Goal: Information Seeking & Learning: Learn about a topic

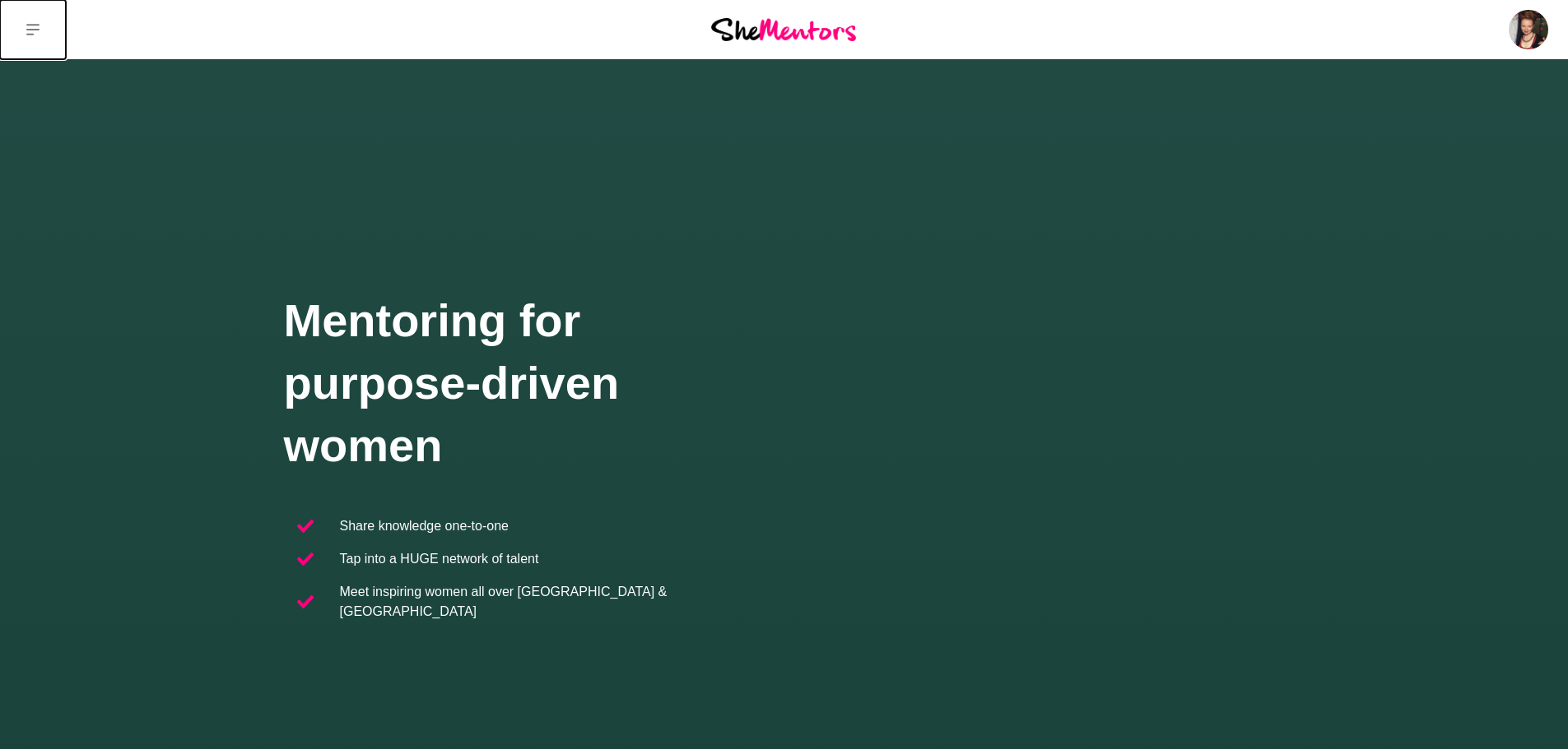
click at [31, 25] on icon at bounding box center [33, 30] width 14 height 12
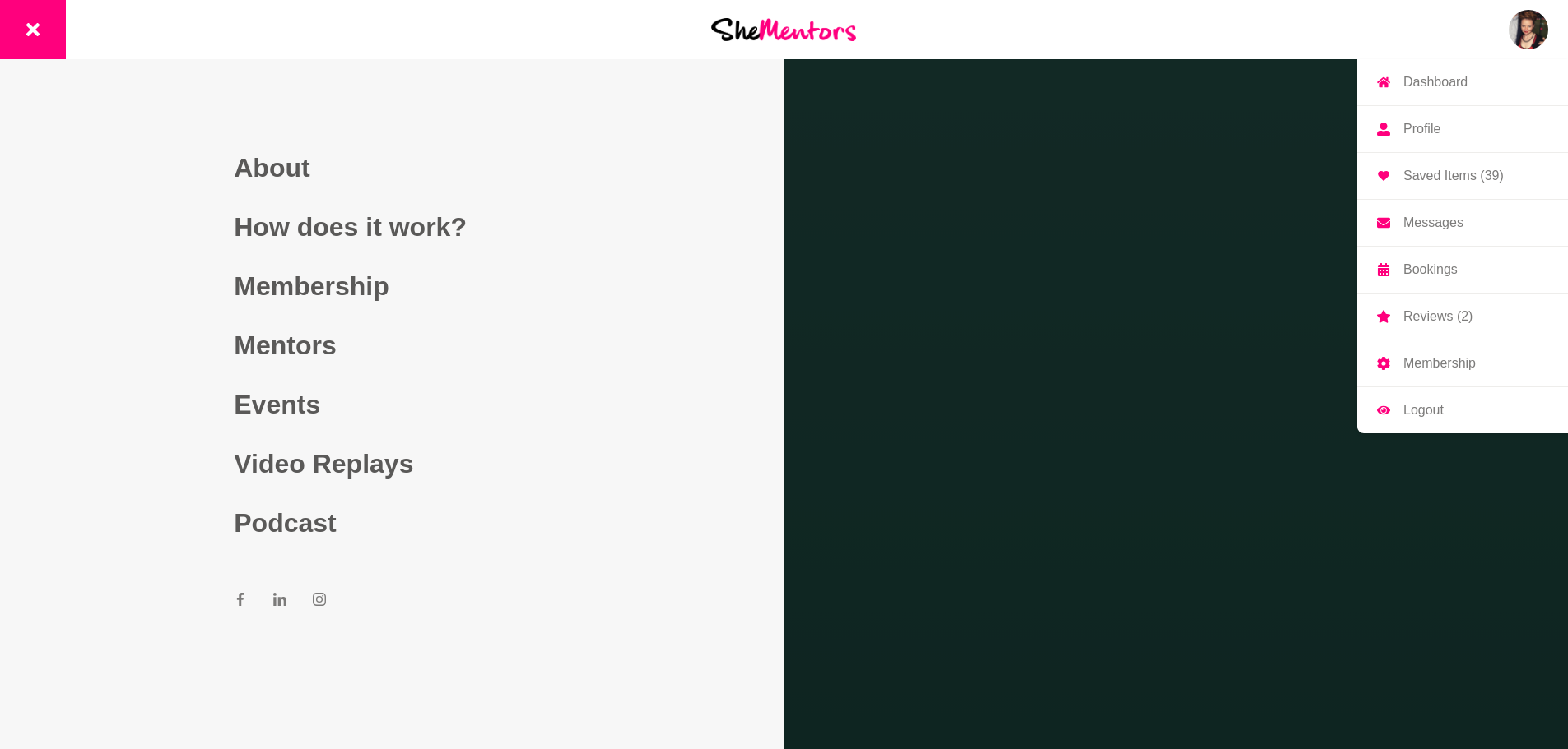
click at [1525, 19] on img at bounding box center [1528, 30] width 40 height 40
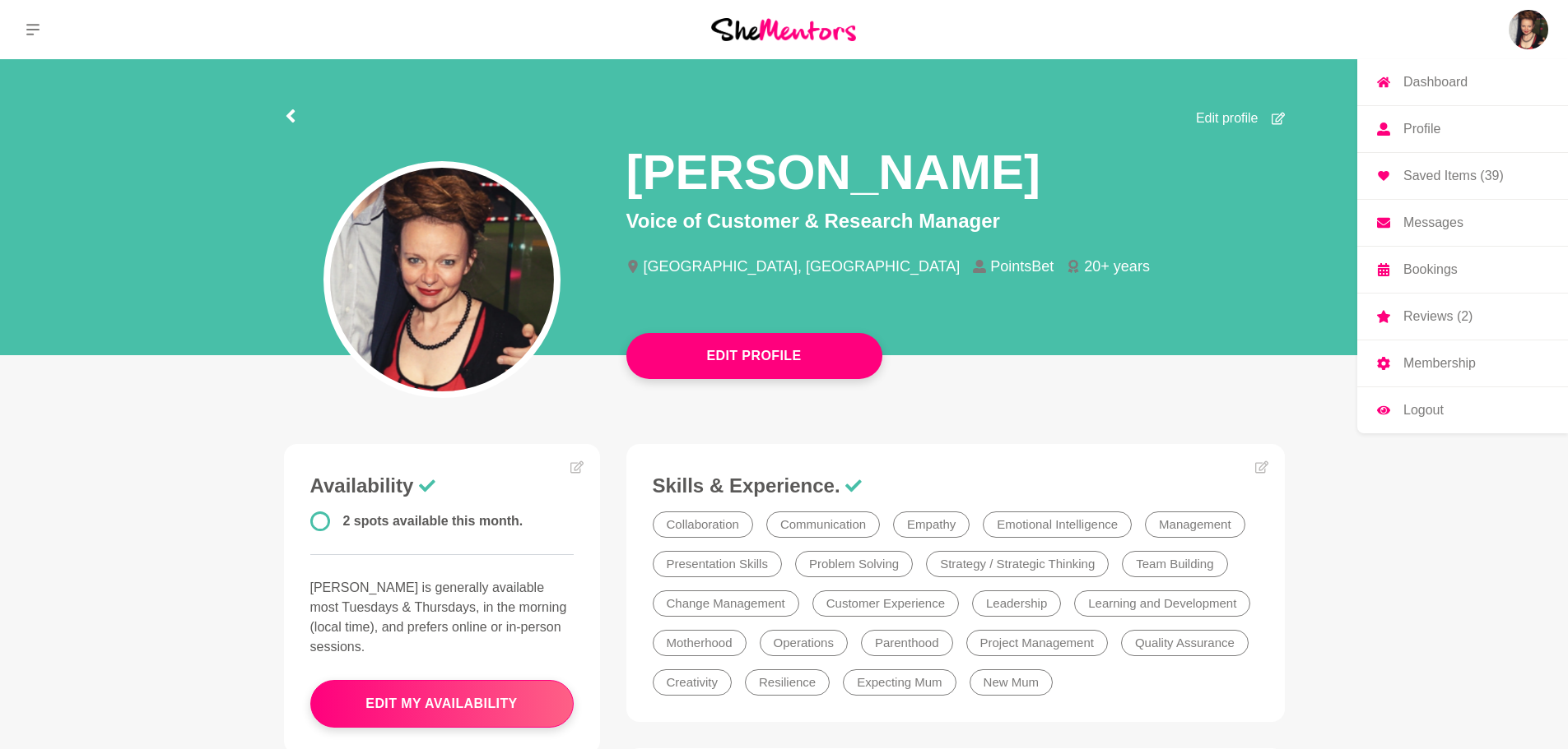
click at [1535, 18] on img at bounding box center [1528, 30] width 40 height 40
click at [1451, 174] on p "Saved Items (39)" at bounding box center [1453, 176] width 101 height 14
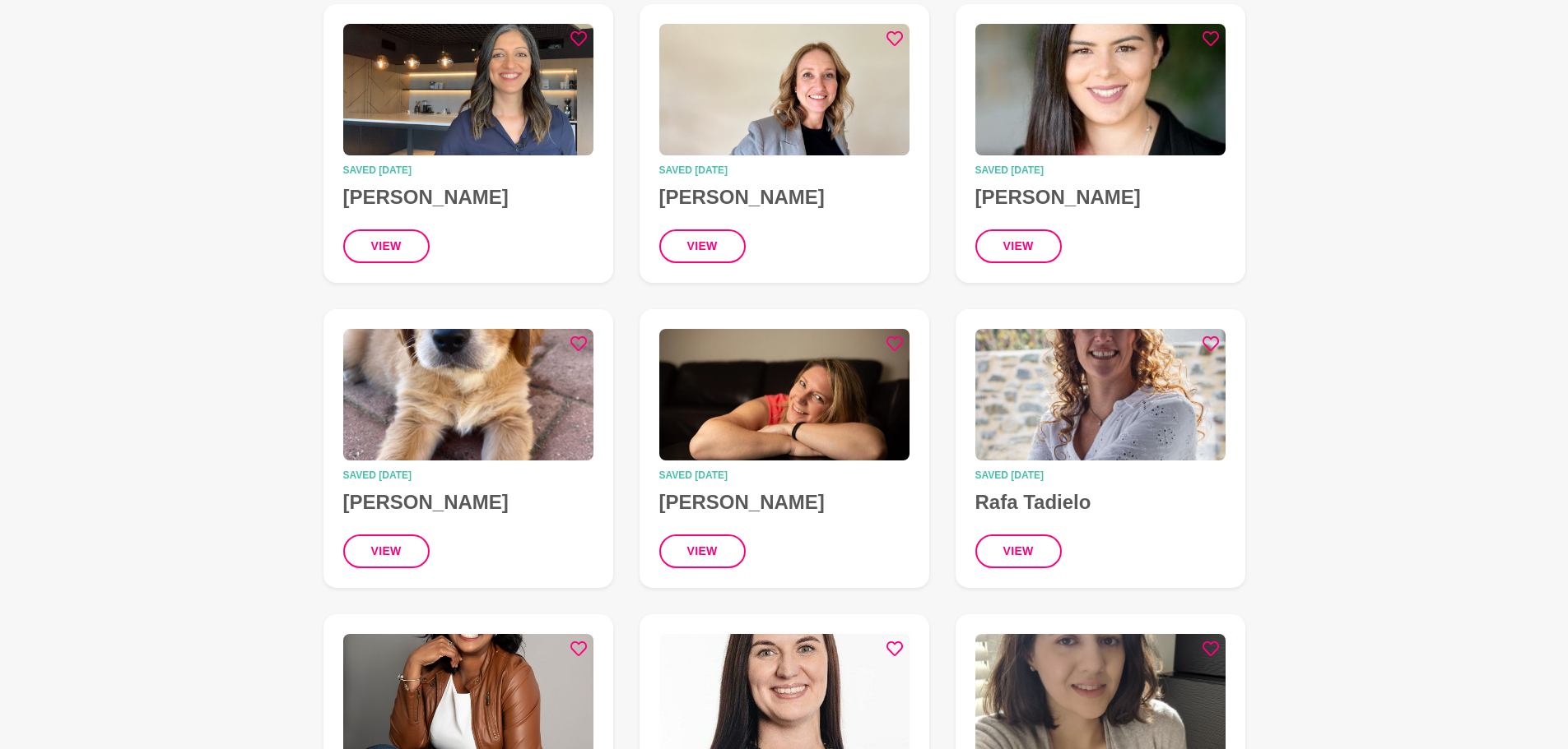
scroll to position [1146, 0]
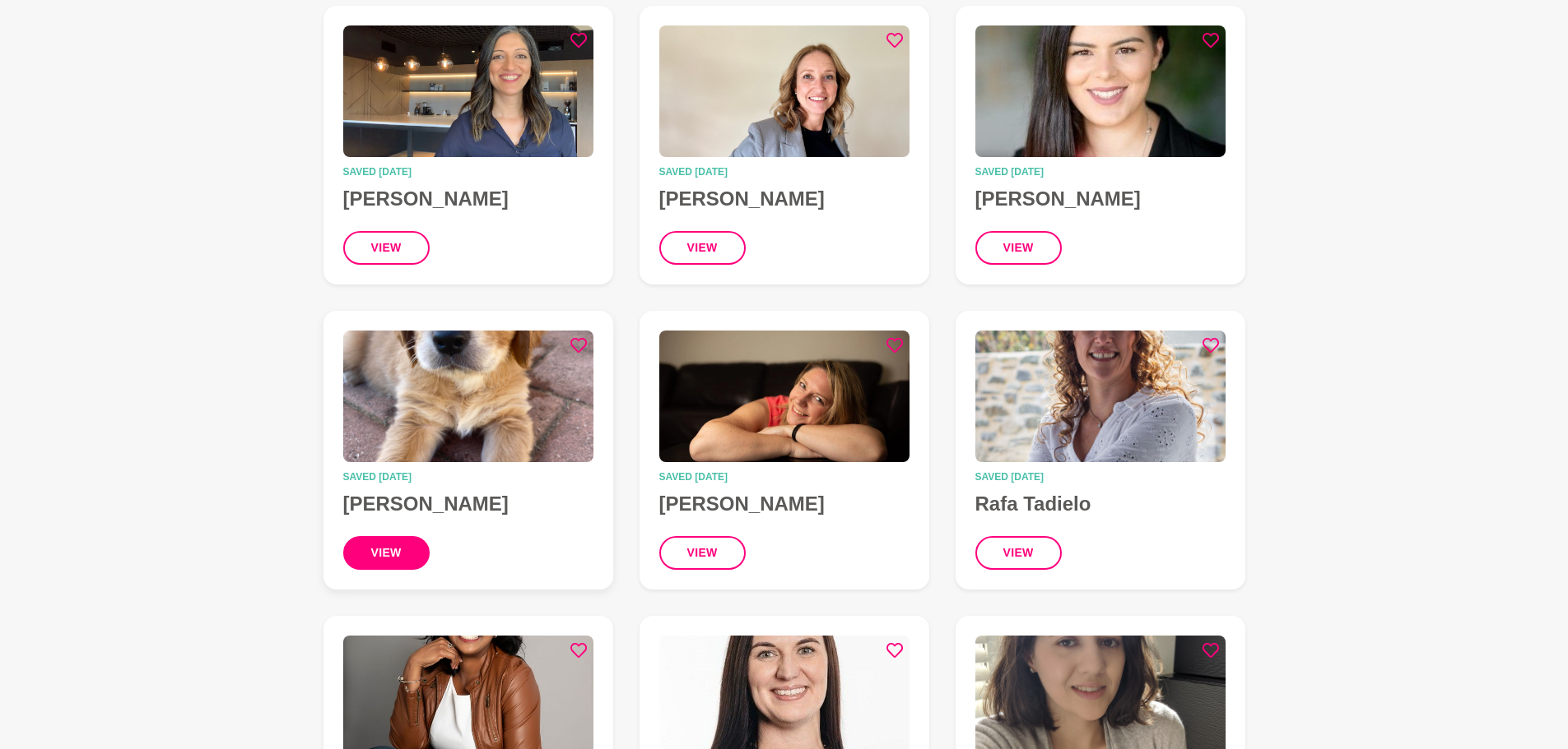
click at [390, 541] on button "view" at bounding box center [386, 553] width 86 height 34
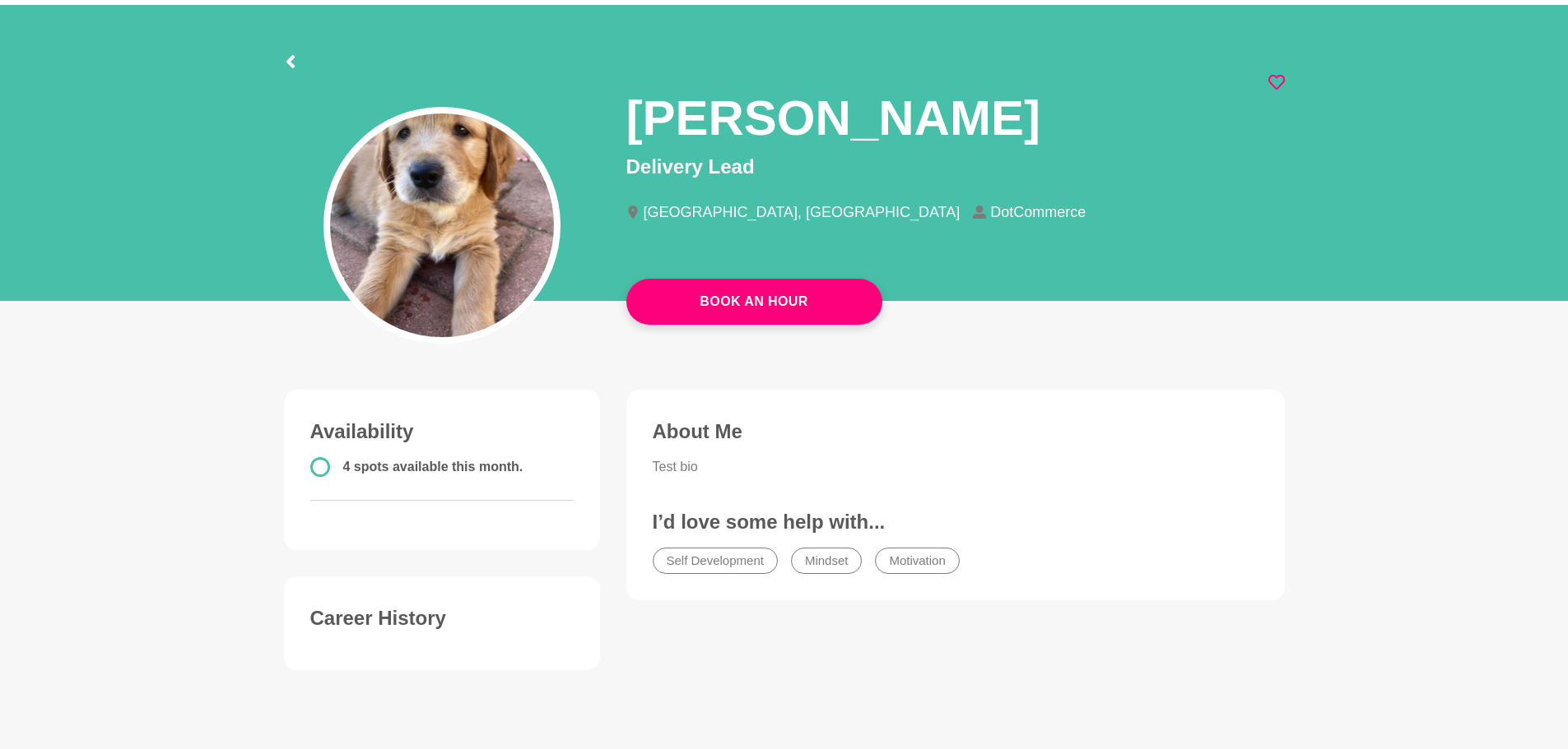
scroll to position [82, 0]
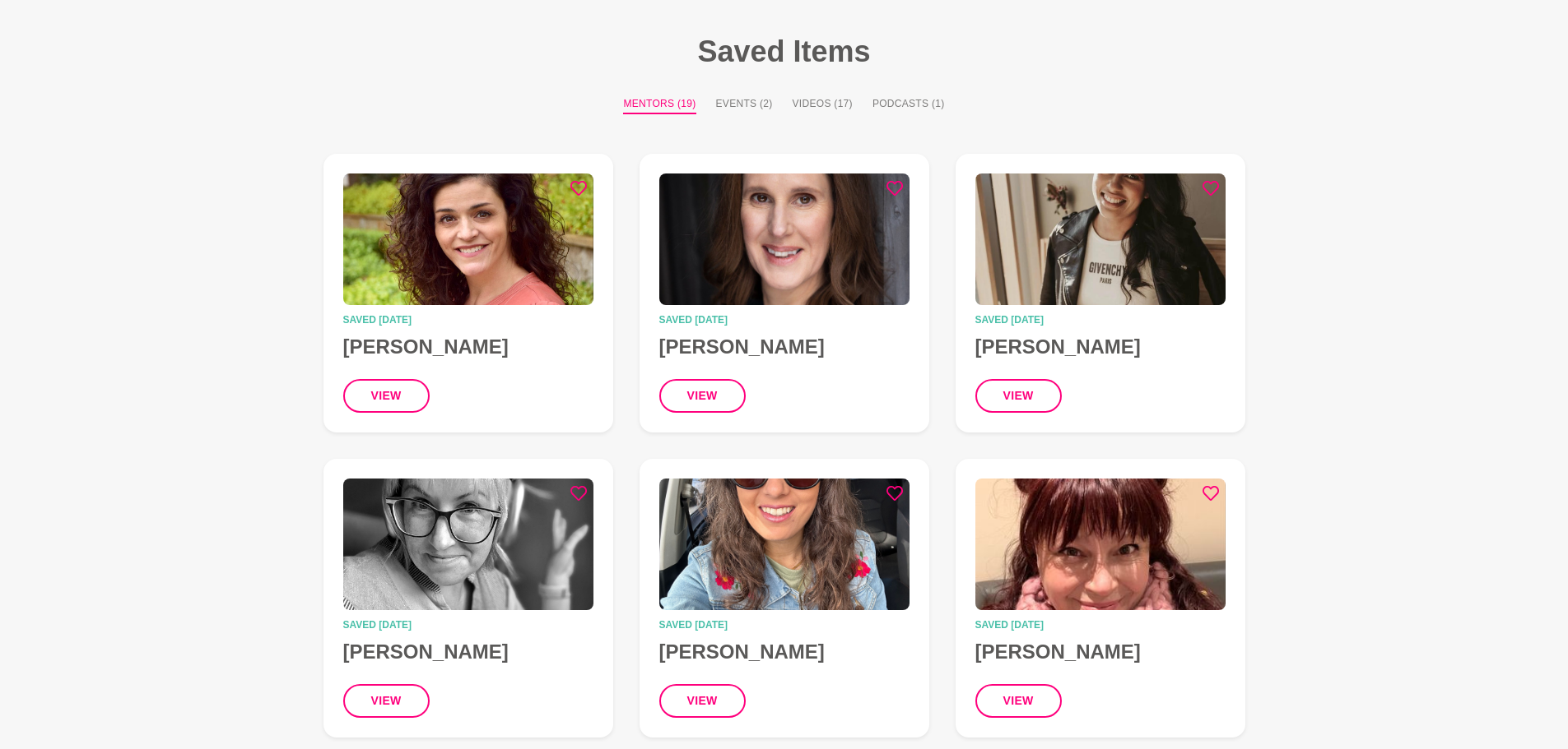
scroll to position [1146, 0]
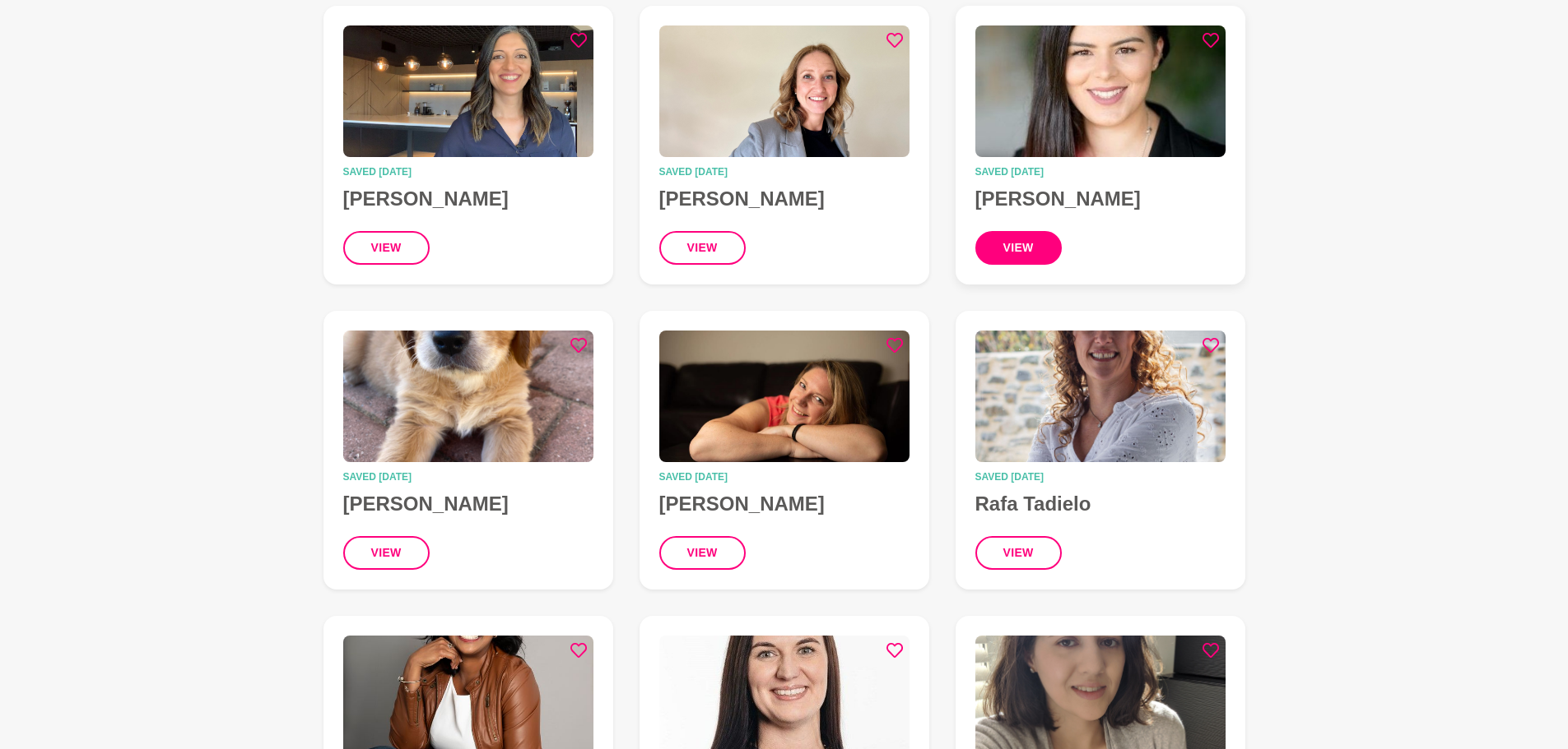
click at [1041, 251] on button "view" at bounding box center [1019, 248] width 86 height 34
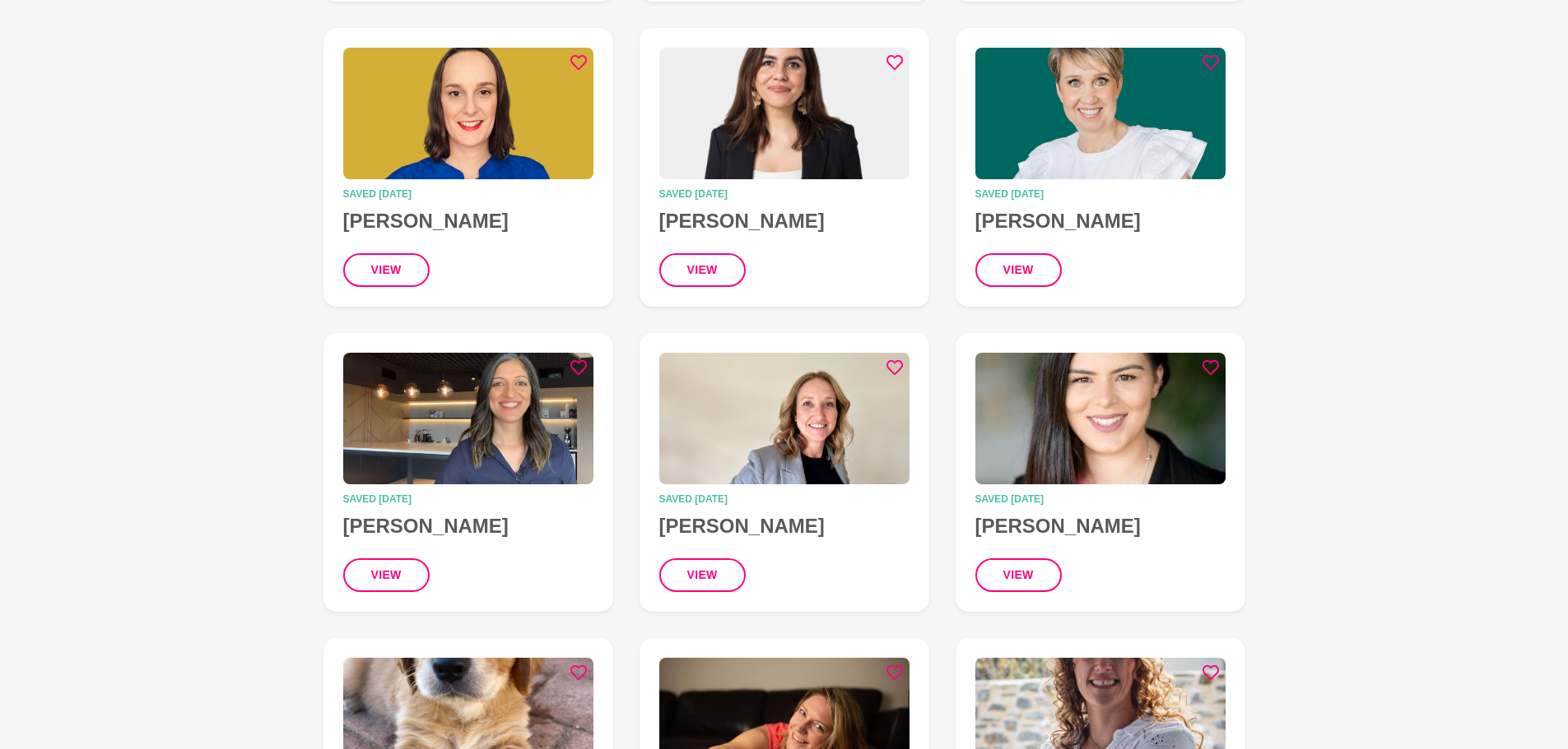
scroll to position [817, 0]
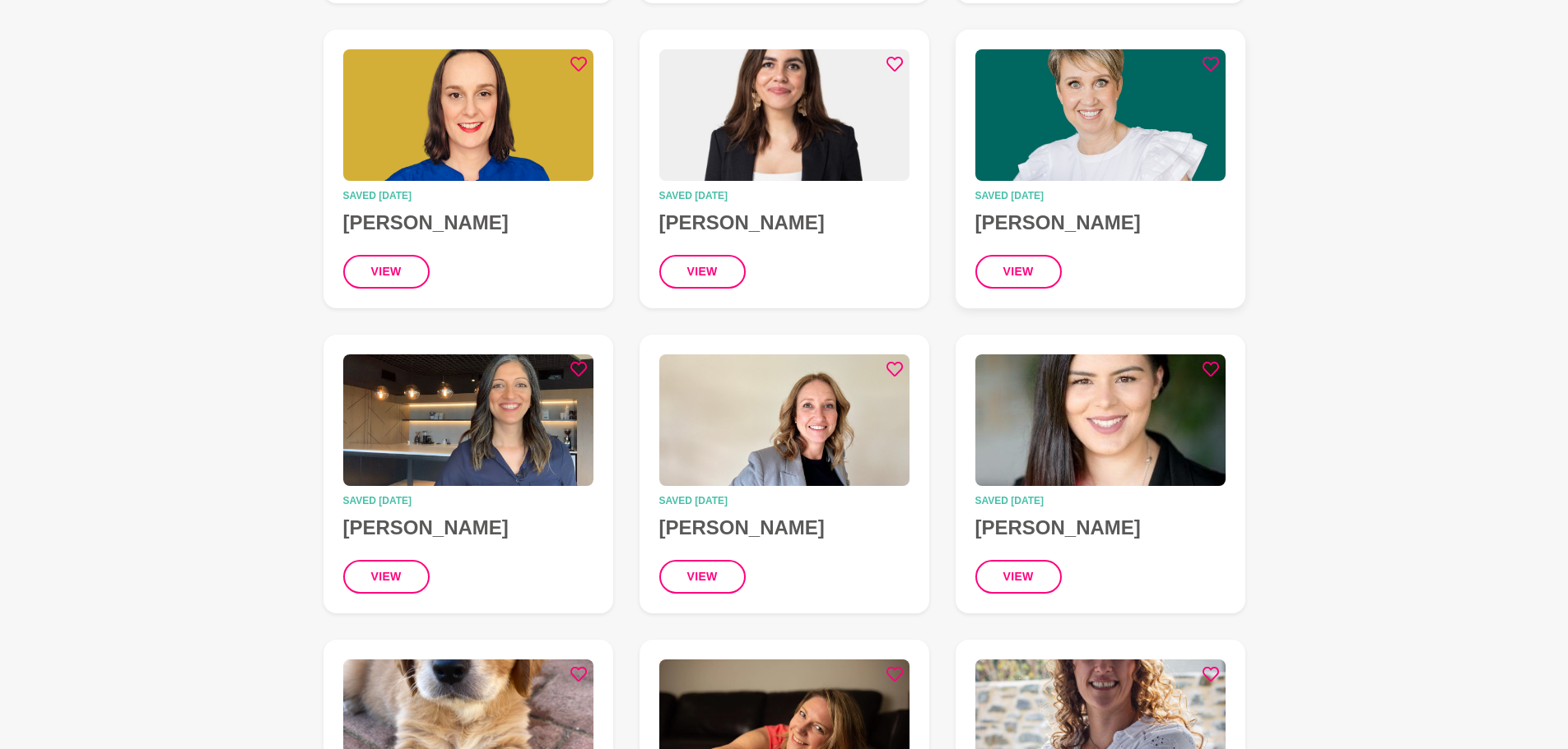
click at [1210, 58] on icon at bounding box center [1210, 63] width 16 height 14
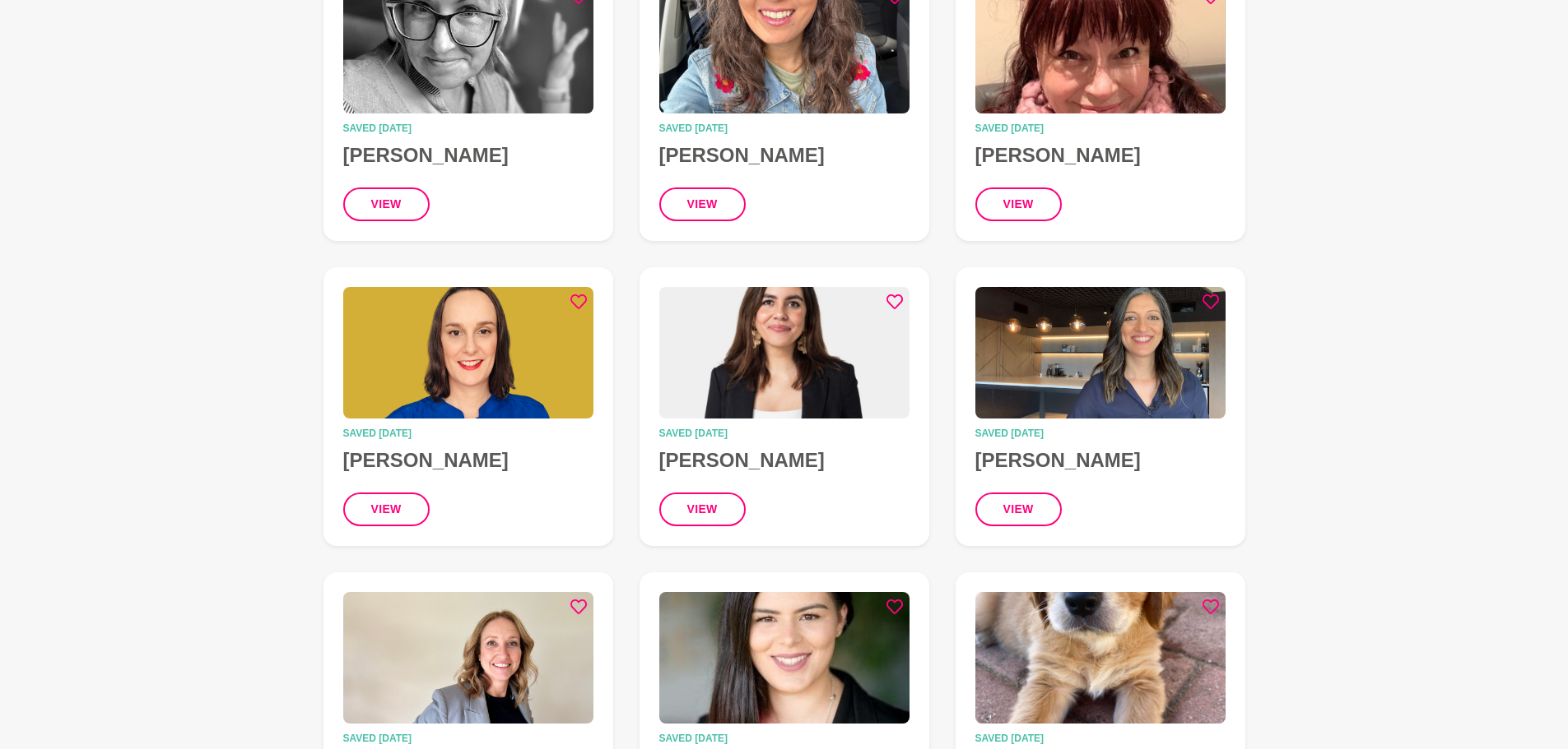
scroll to position [487, 0]
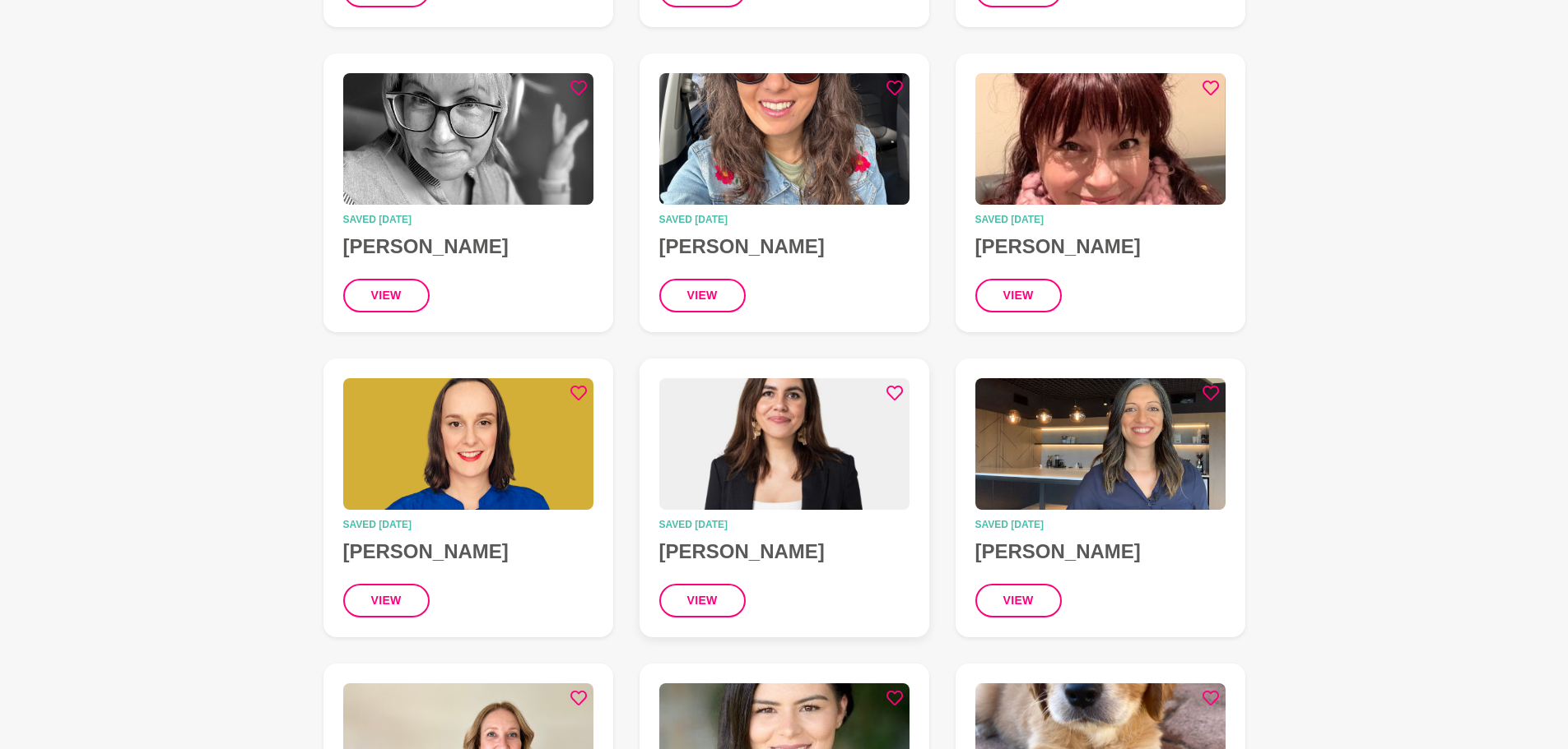
click at [740, 445] on img at bounding box center [784, 444] width 250 height 132
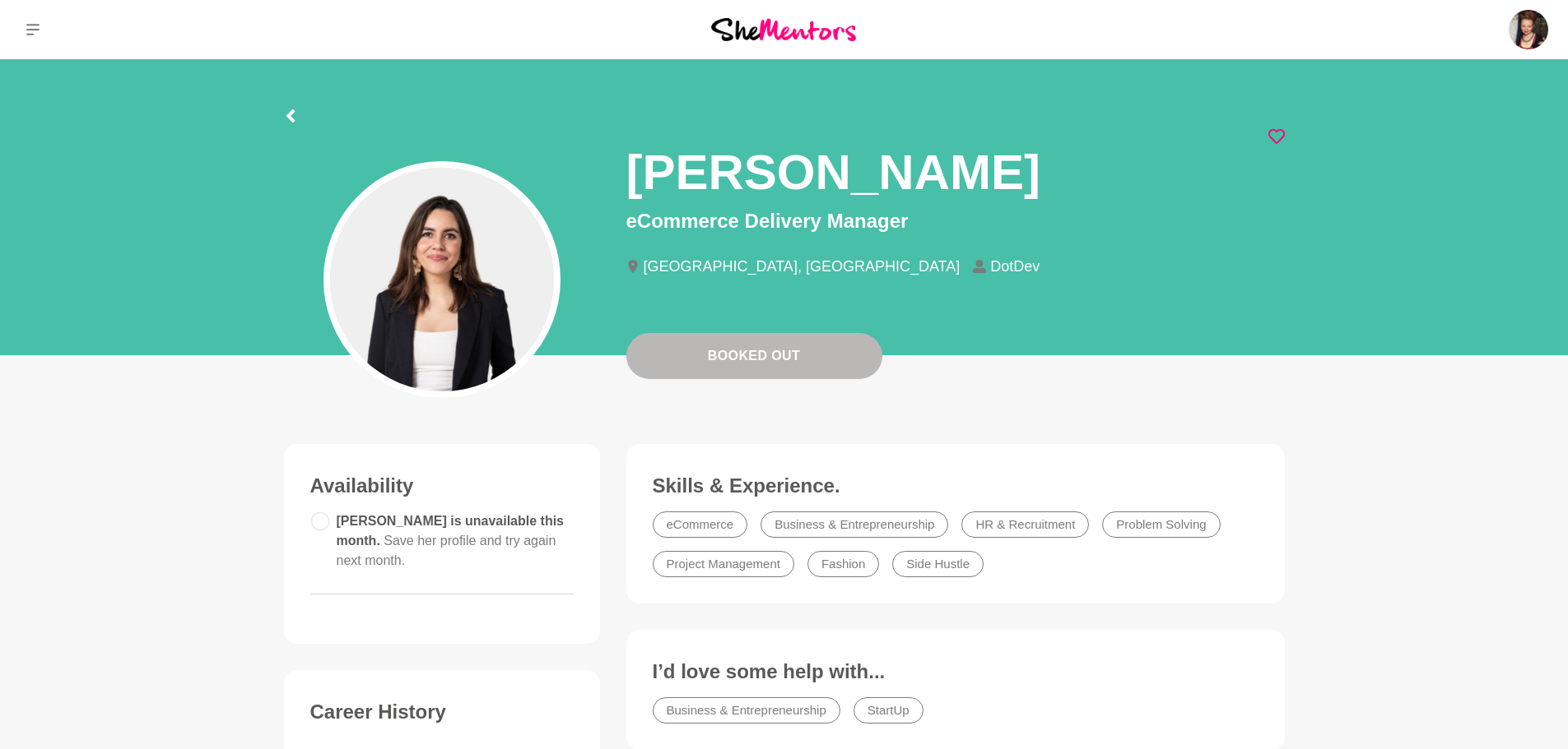
click at [1272, 130] on icon at bounding box center [1276, 136] width 16 height 14
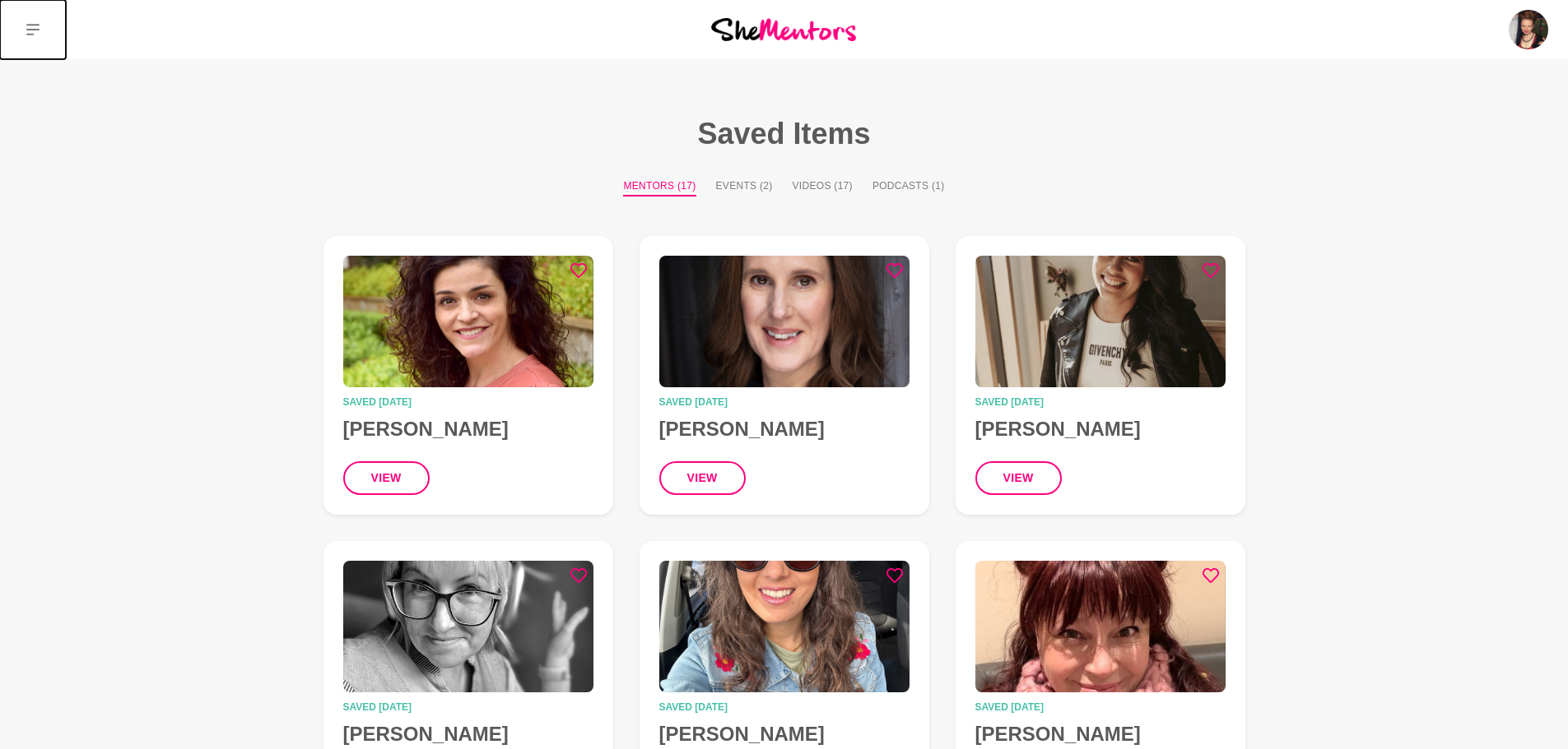
click at [30, 25] on icon at bounding box center [33, 30] width 14 height 12
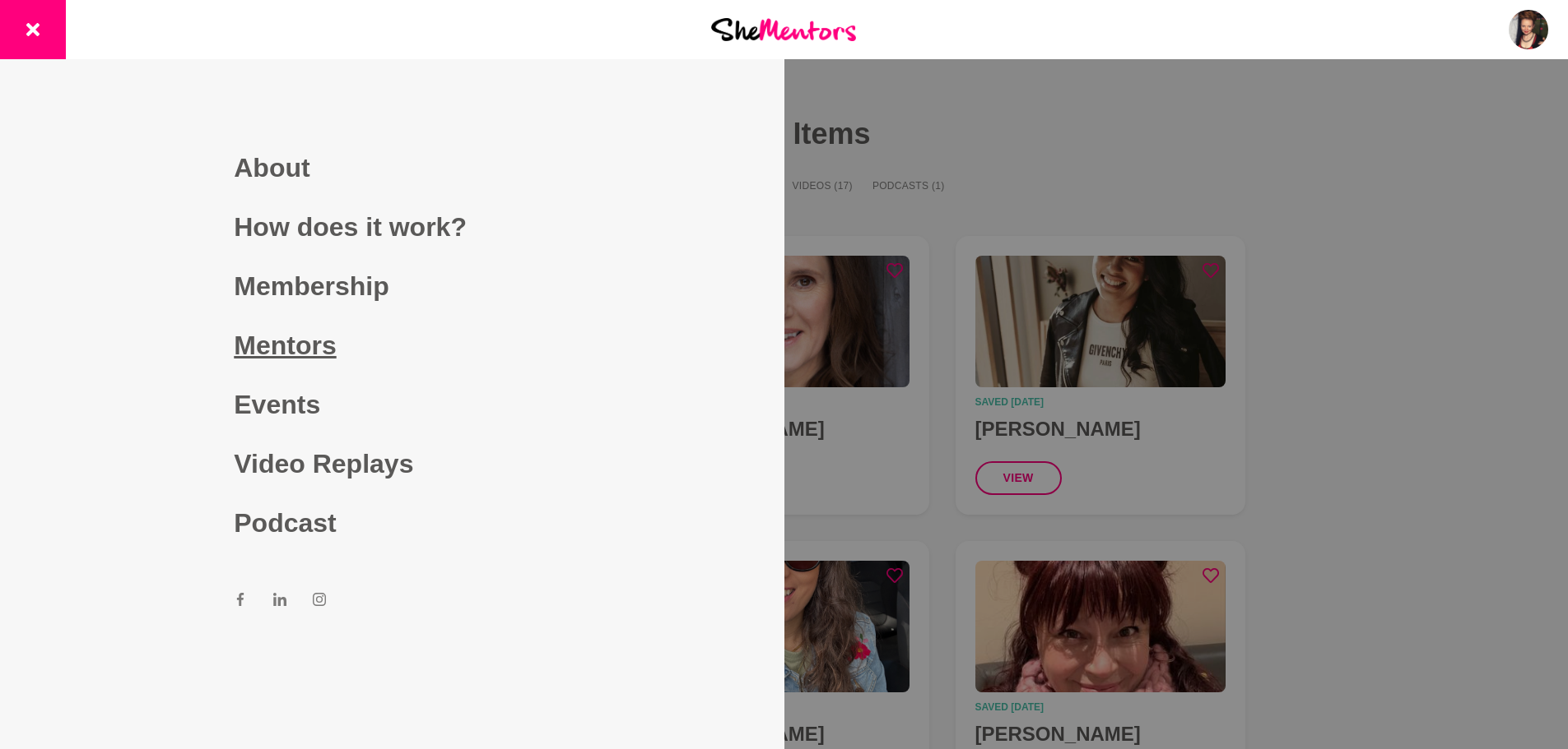
click at [295, 346] on link "Mentors" at bounding box center [391, 345] width 316 height 59
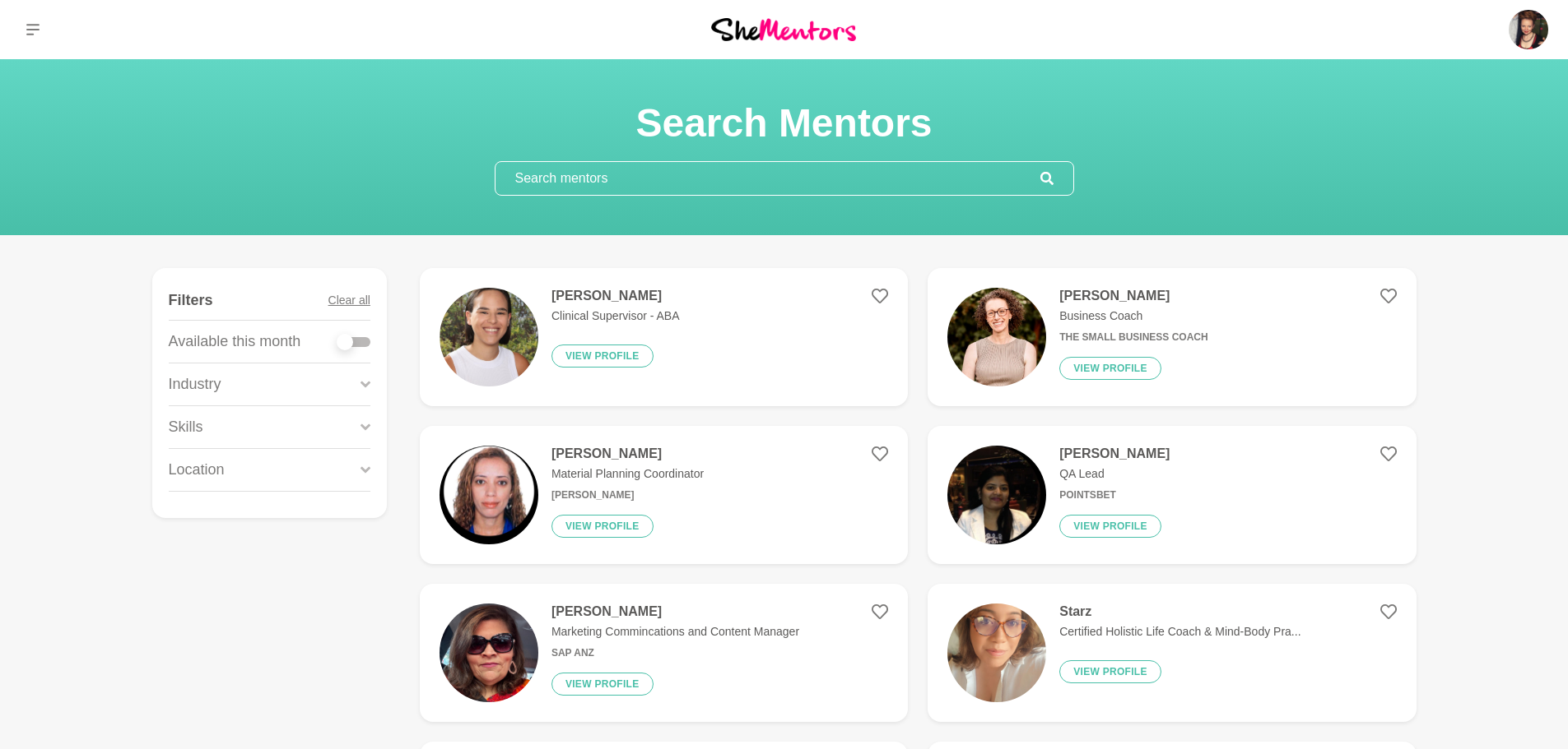
click at [597, 173] on input "text" at bounding box center [767, 178] width 544 height 33
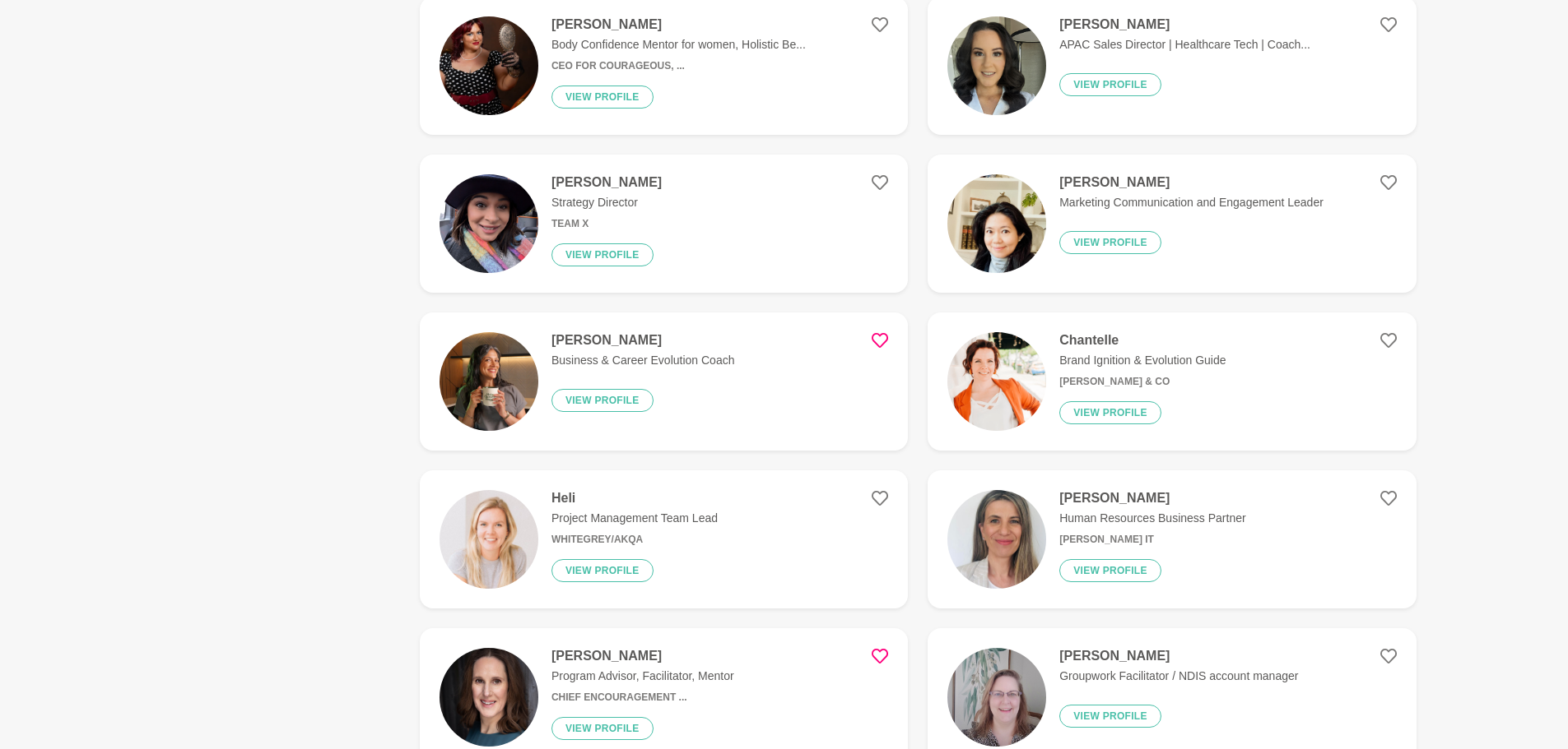
scroll to position [1727, 0]
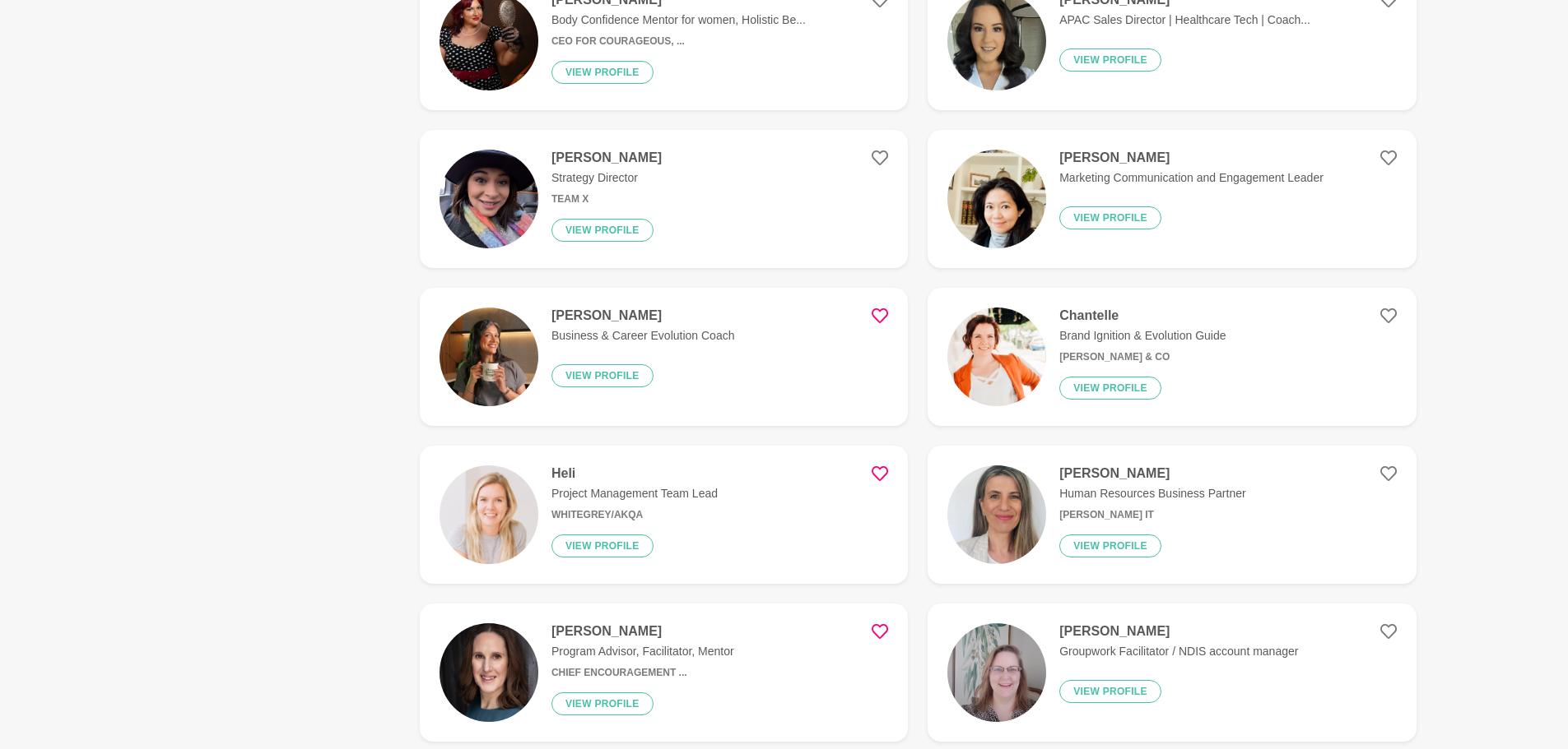
click at [876, 465] on icon at bounding box center [879, 473] width 16 height 16
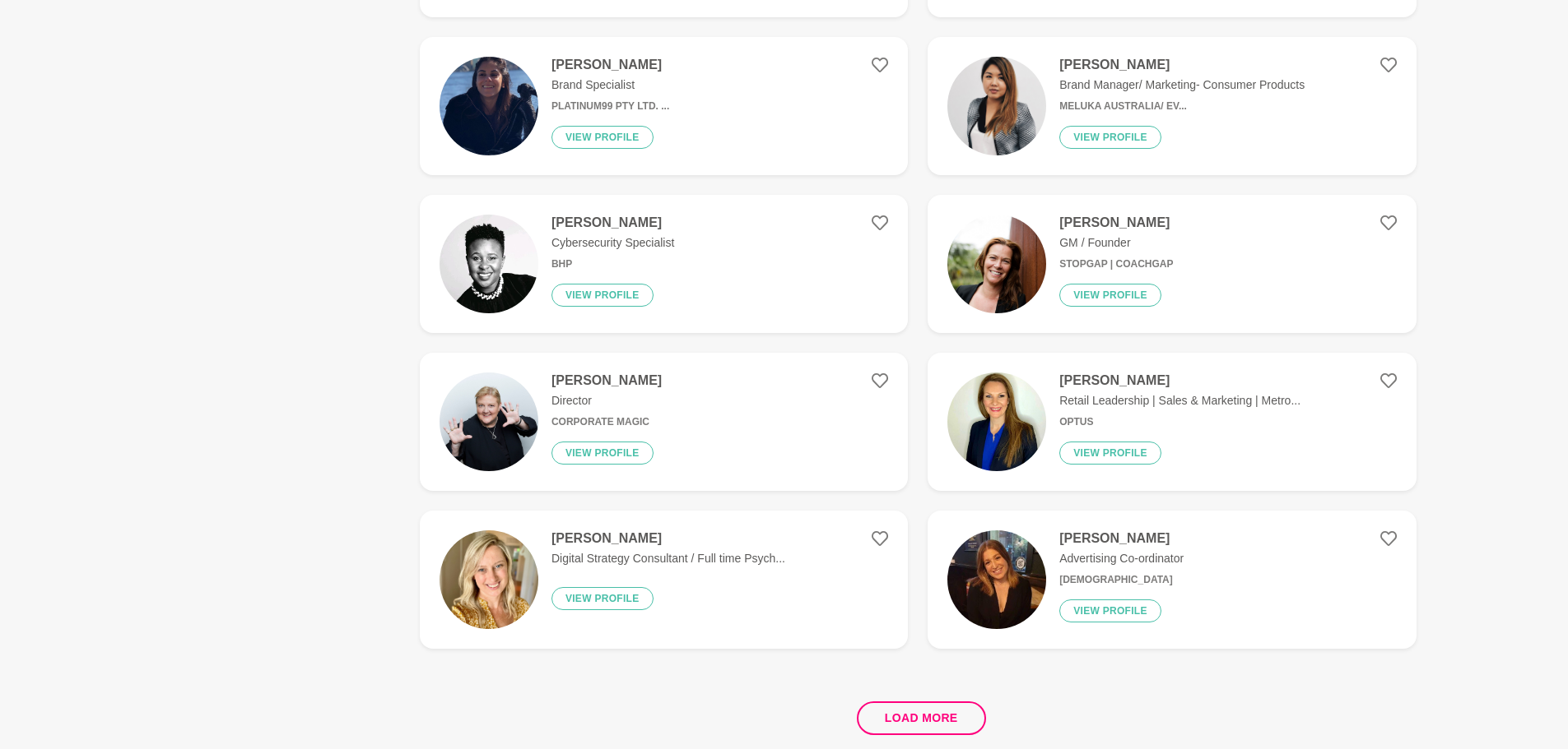
scroll to position [2797, 0]
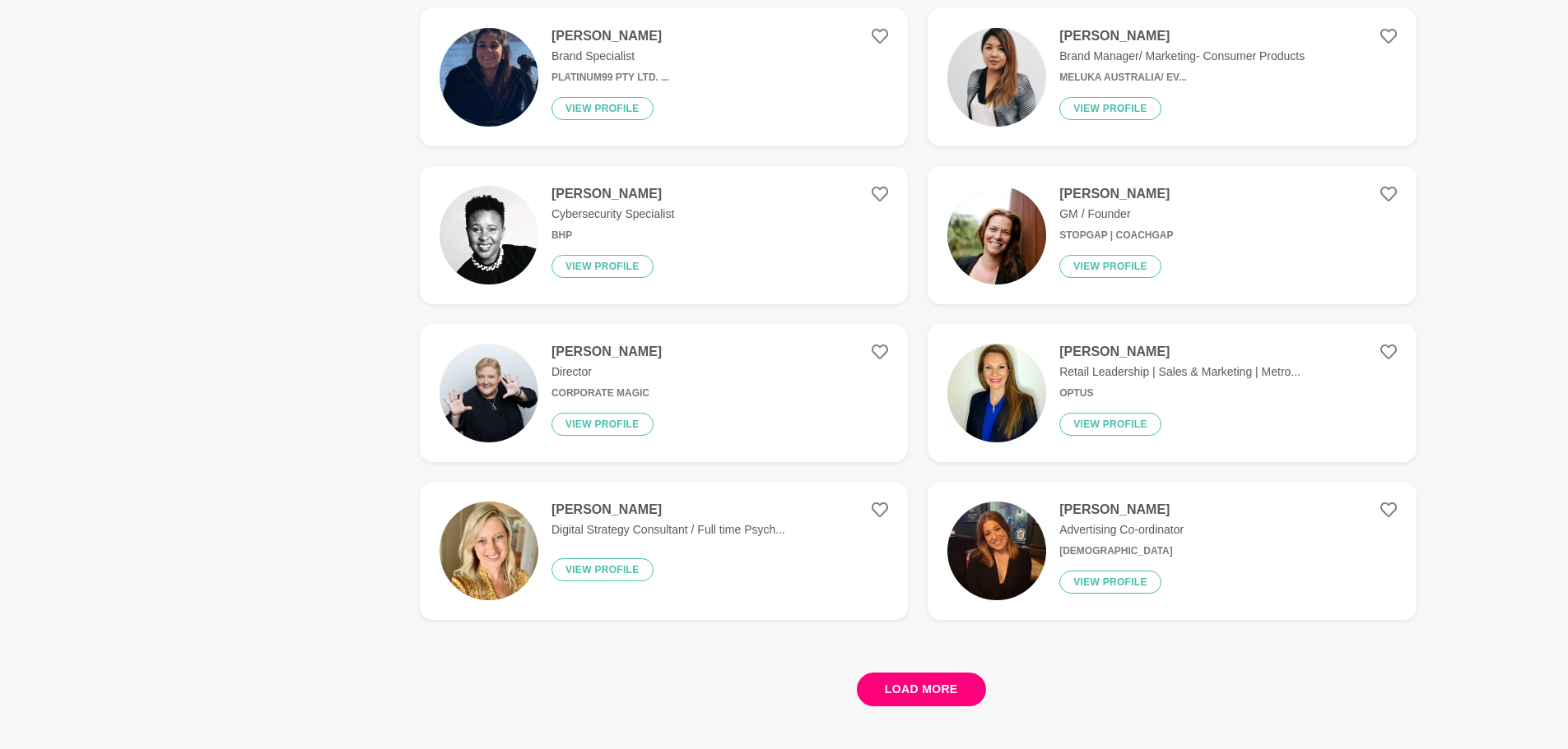
click at [917, 688] on button "Load more" at bounding box center [921, 690] width 130 height 34
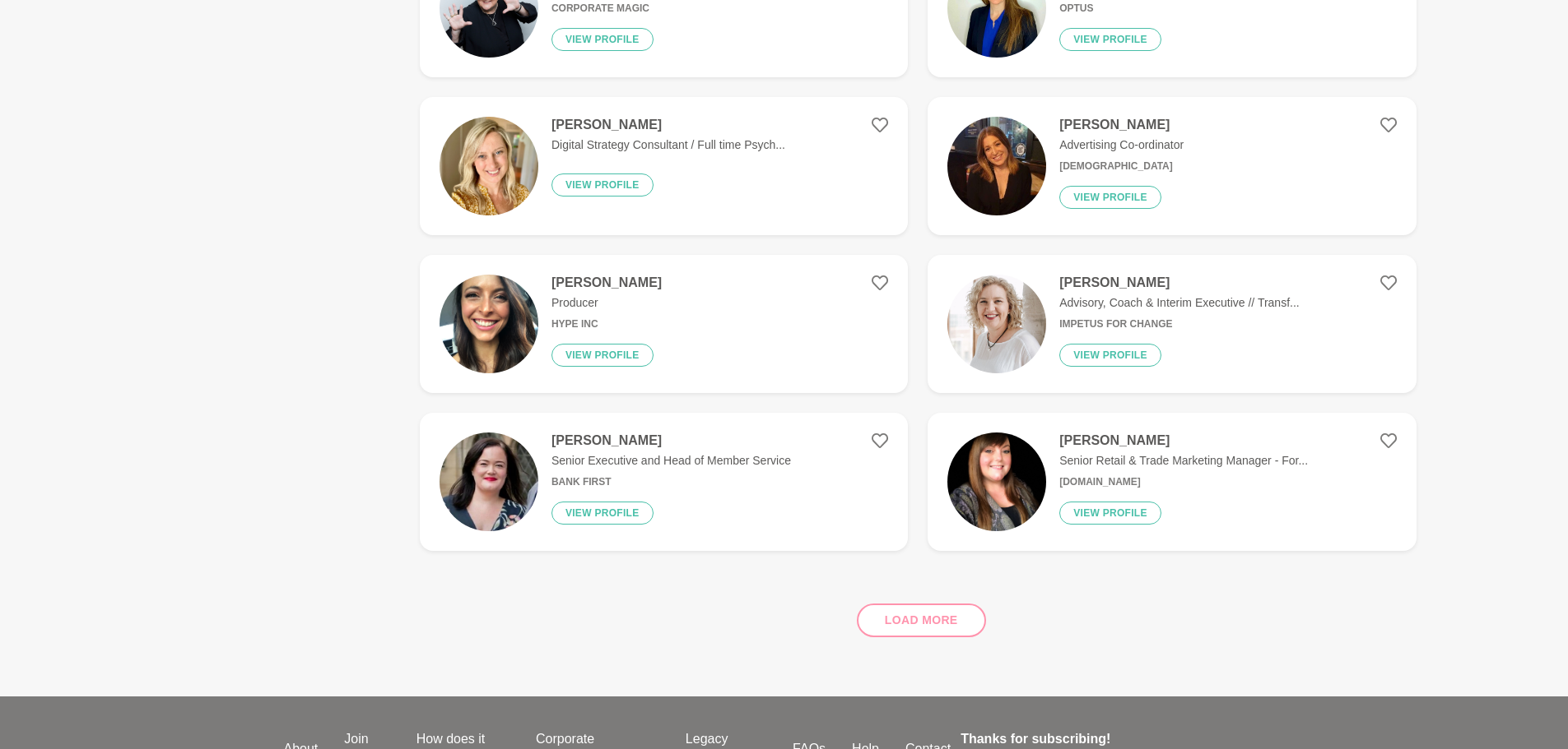
scroll to position [3208, 0]
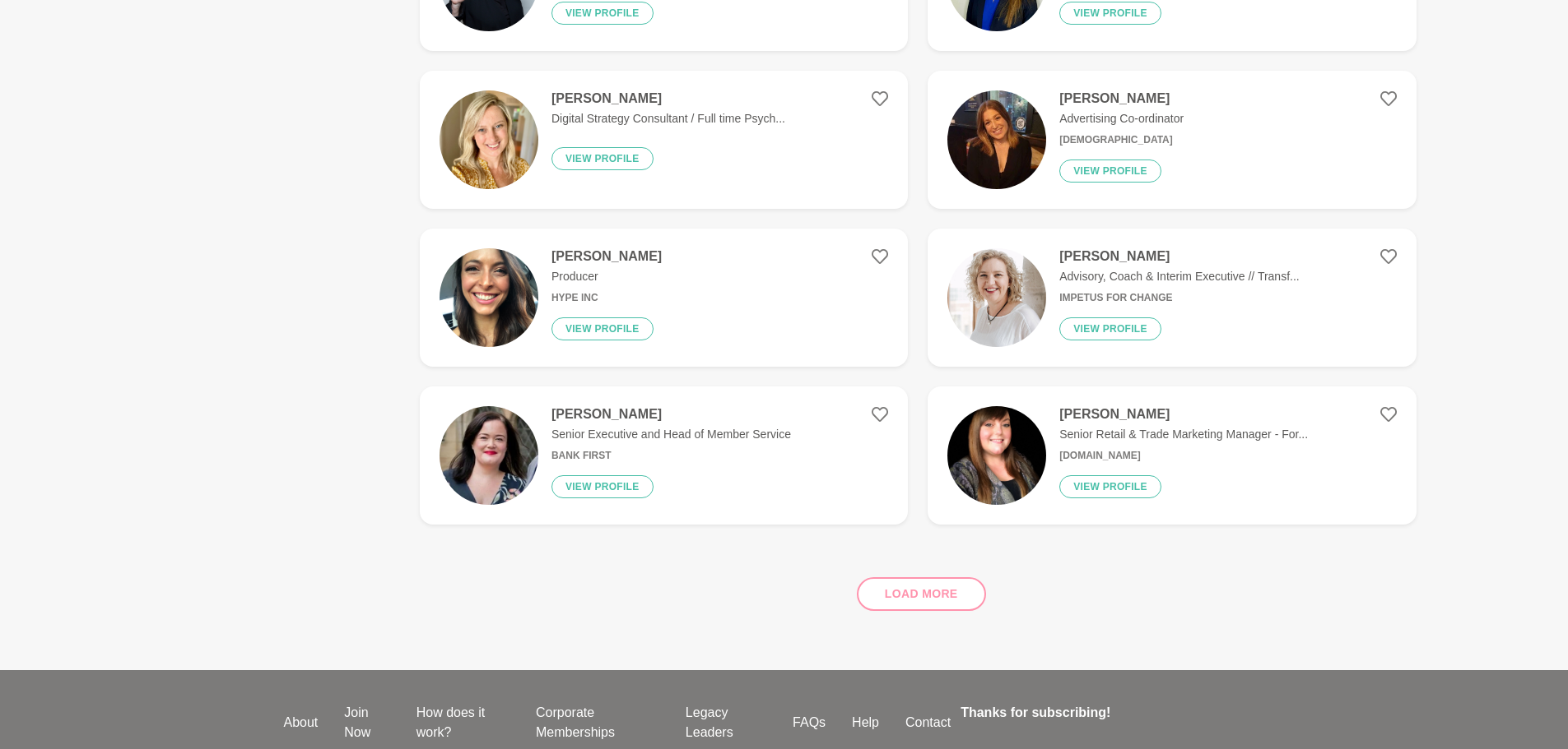
click at [943, 580] on div "Load more" at bounding box center [918, 588] width 997 height 100
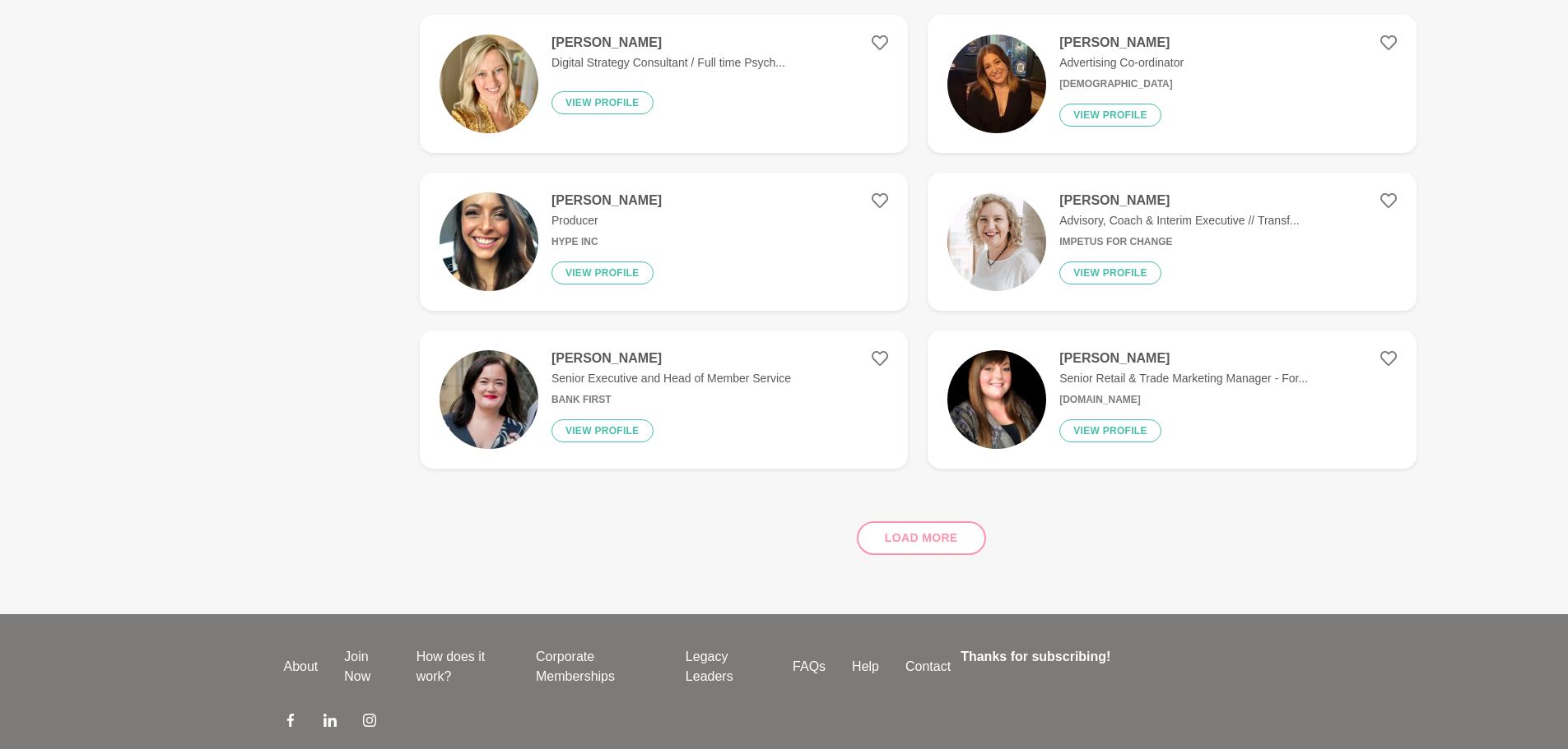
scroll to position [3291, 0]
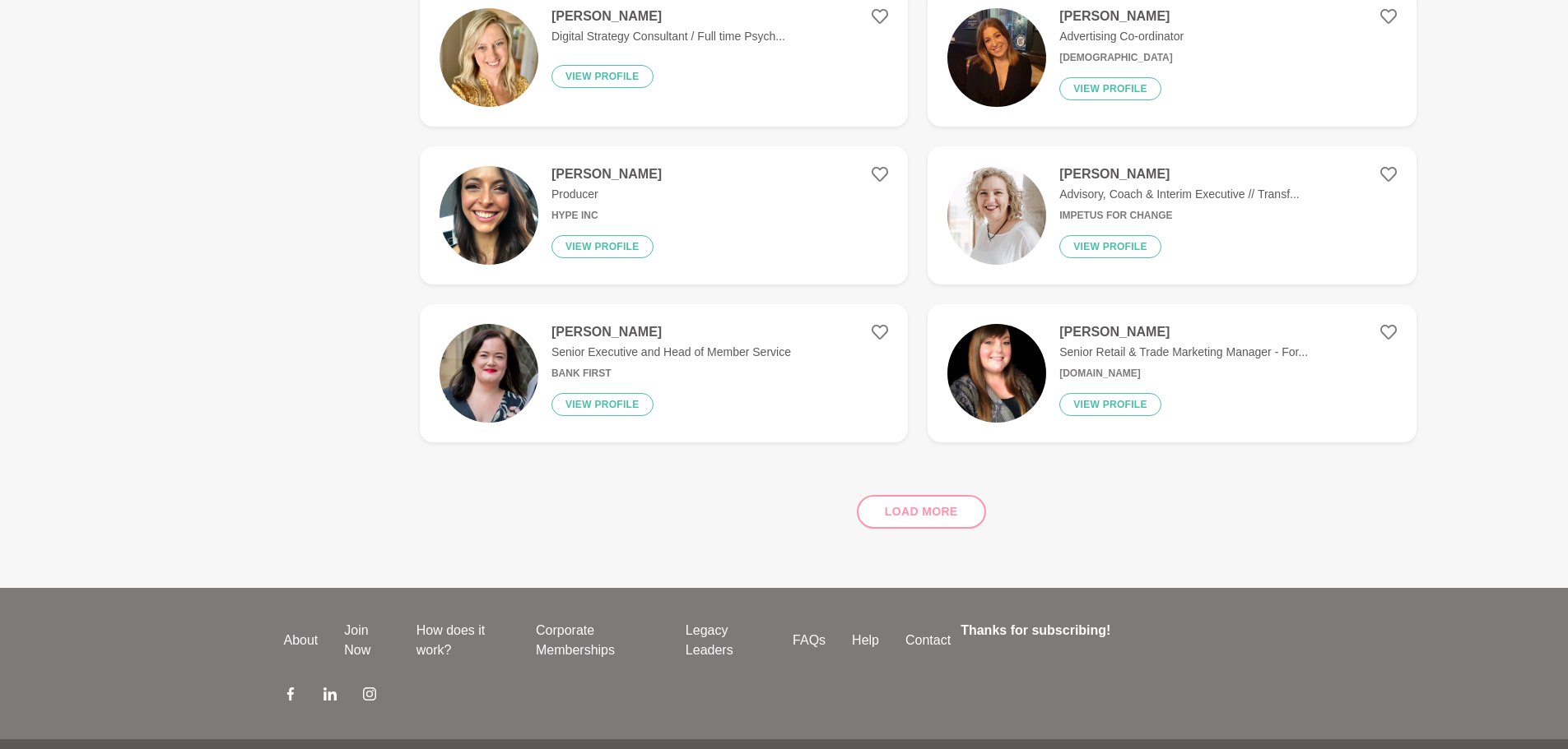
click at [889, 491] on div "Load more" at bounding box center [918, 505] width 997 height 100
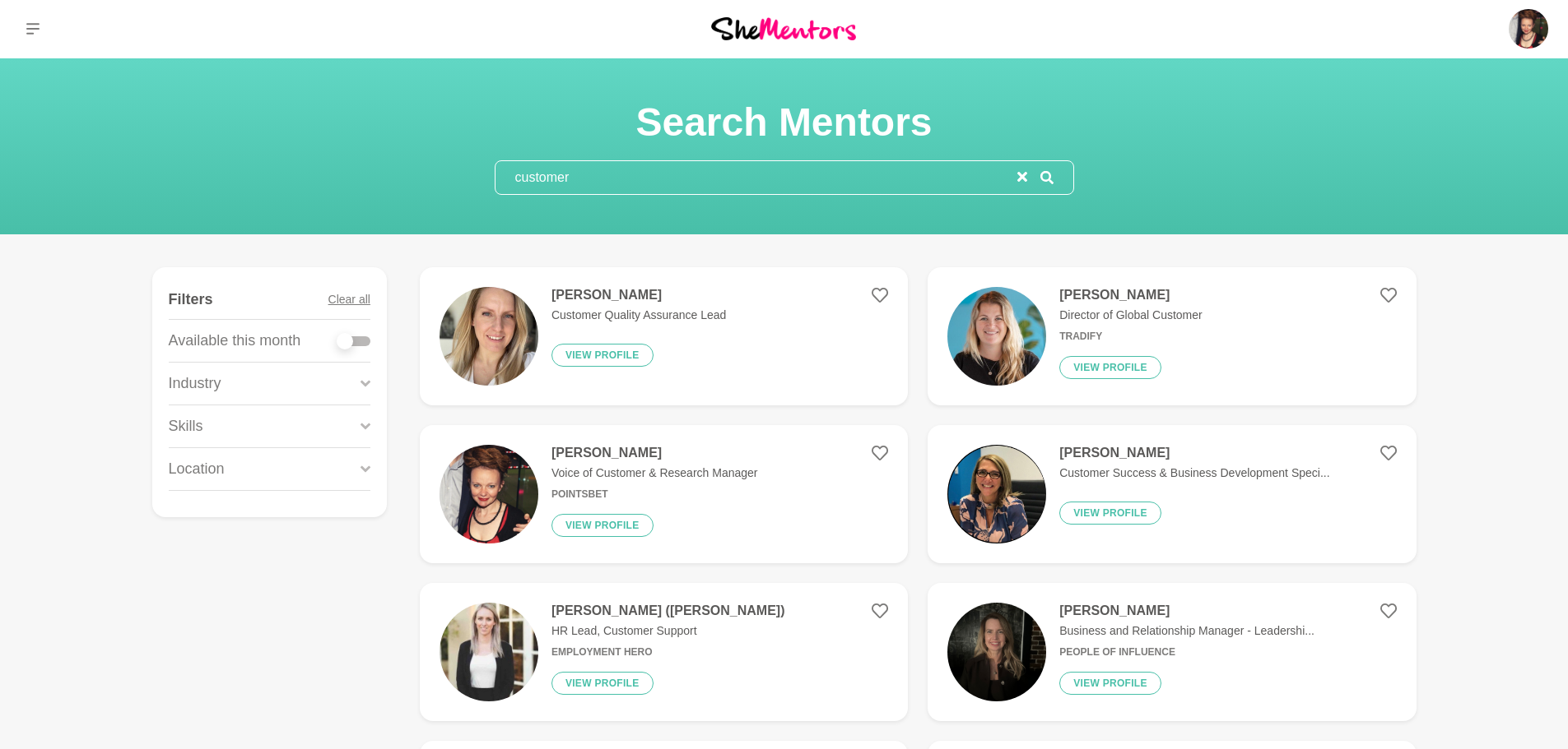
scroll to position [0, 0]
drag, startPoint x: 601, startPoint y: 176, endPoint x: 491, endPoint y: 173, distance: 110.0
click at [491, 173] on section "Search Mentors customer" at bounding box center [784, 147] width 632 height 97
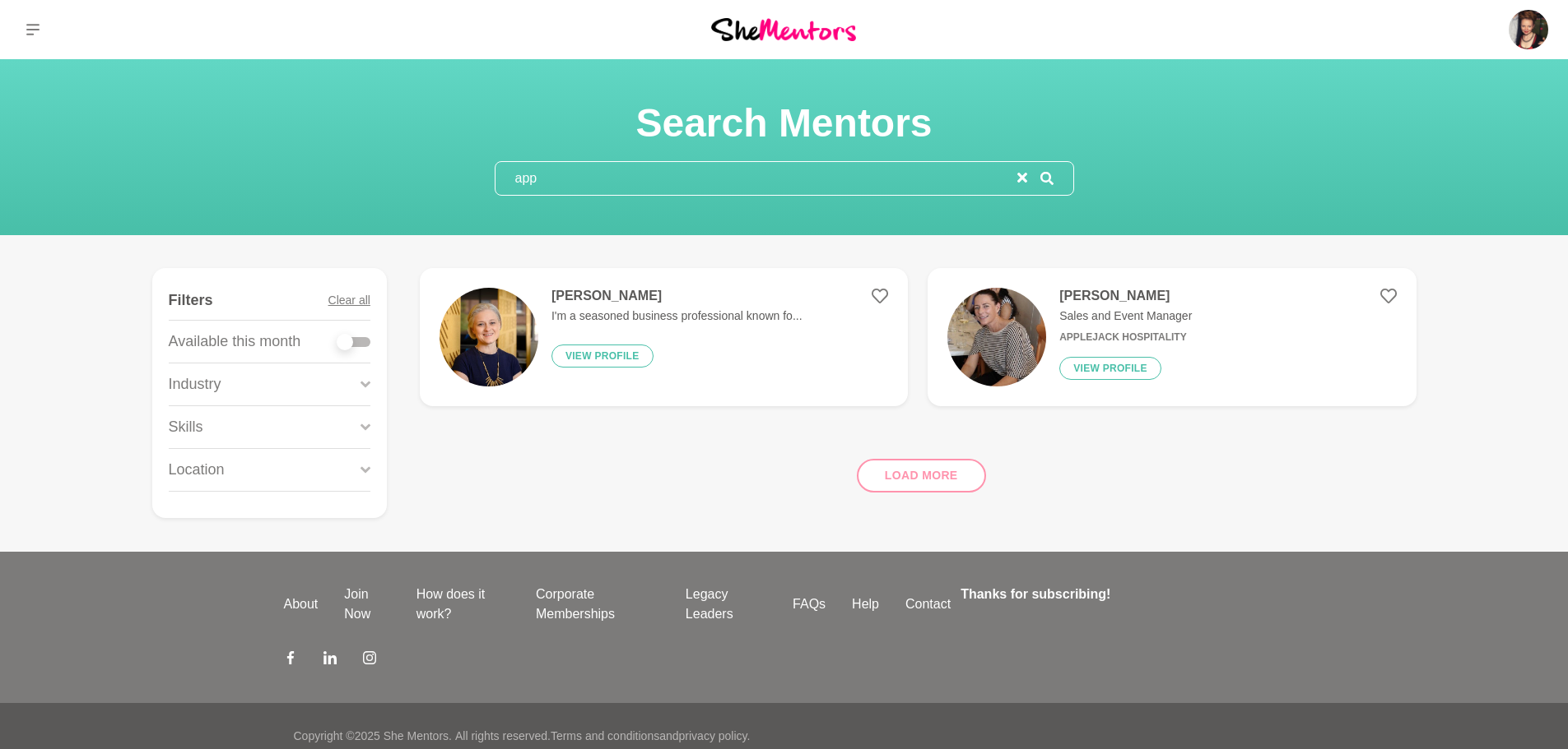
type input "app"
click at [616, 293] on h4 "[PERSON_NAME]" at bounding box center [676, 295] width 251 height 16
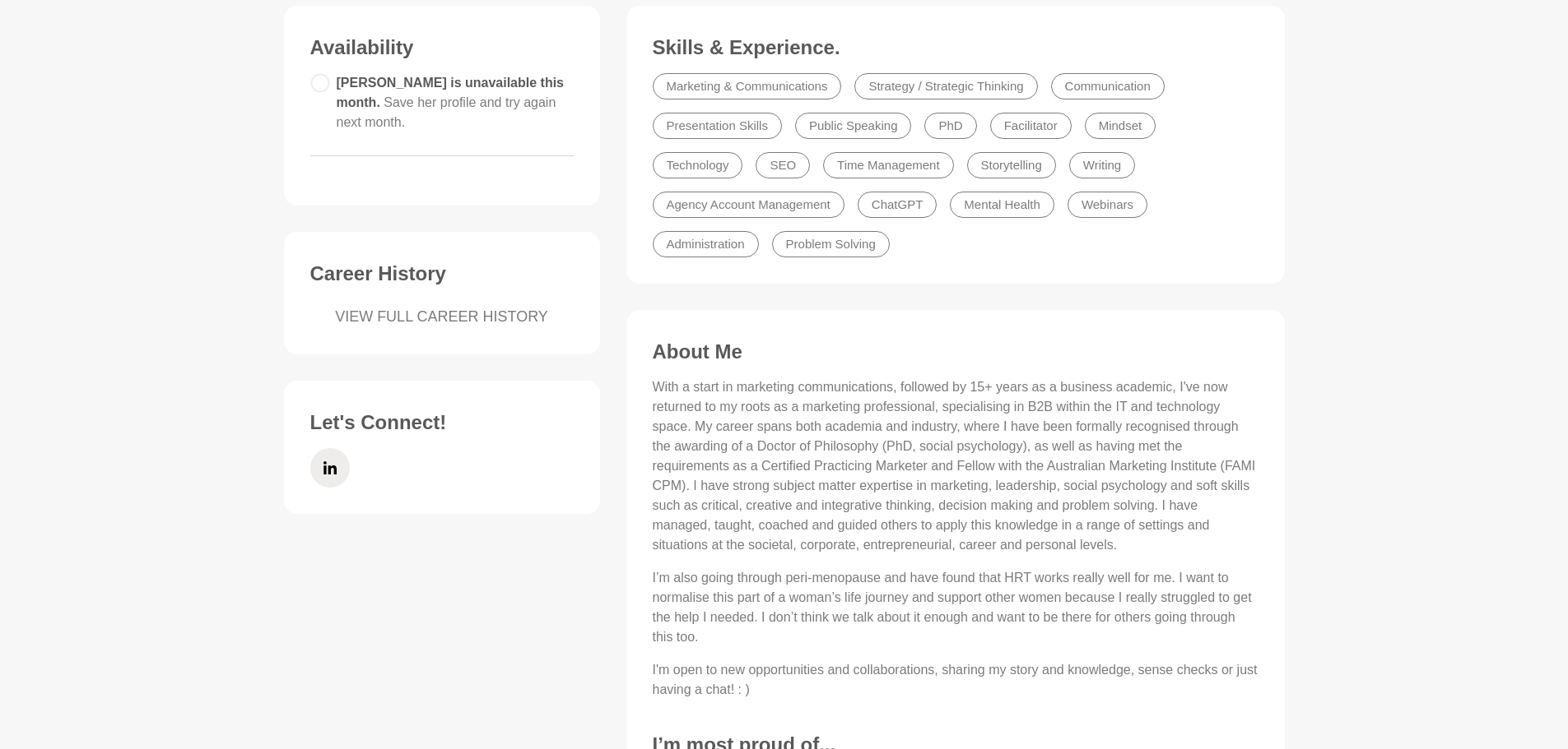
scroll to position [493, 0]
